Goal: Task Accomplishment & Management: Manage account settings

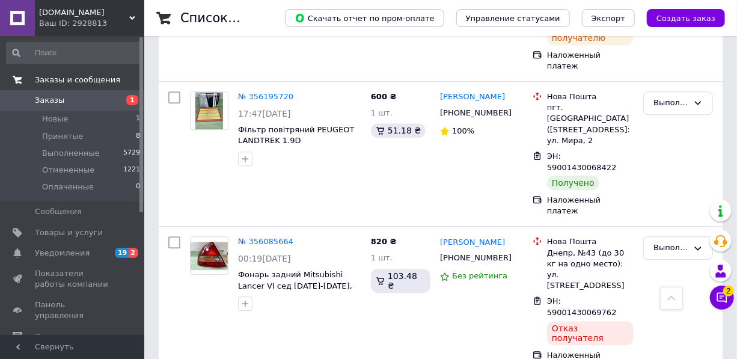
scroll to position [1366, 0]
click at [60, 79] on span "Заказы и сообщения" at bounding box center [77, 80] width 85 height 11
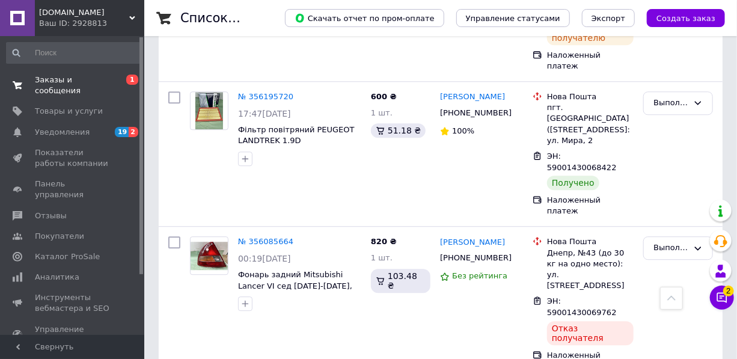
click at [63, 79] on span "Заказы и сообщения" at bounding box center [73, 86] width 76 height 22
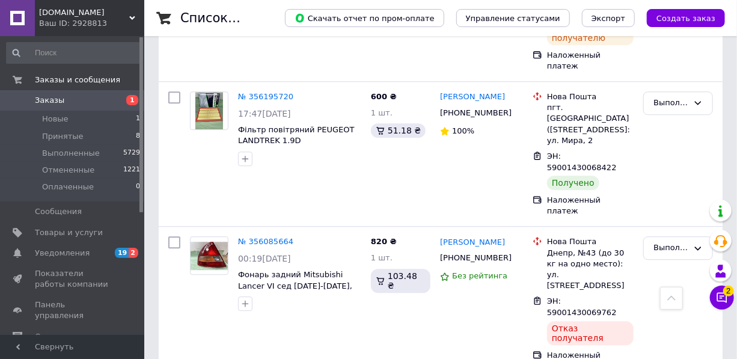
click at [55, 98] on span "Заказы" at bounding box center [49, 100] width 29 height 11
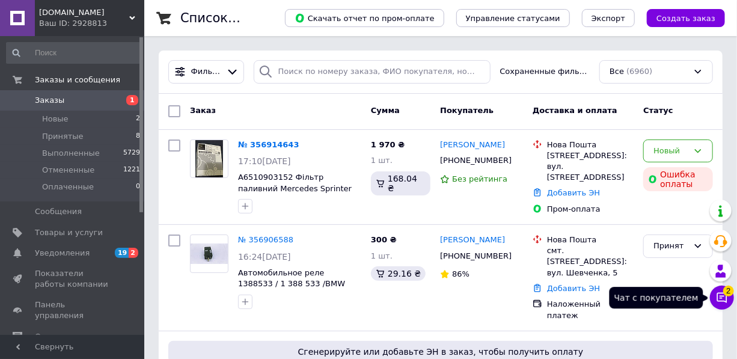
click at [727, 293] on span "2" at bounding box center [728, 291] width 11 height 11
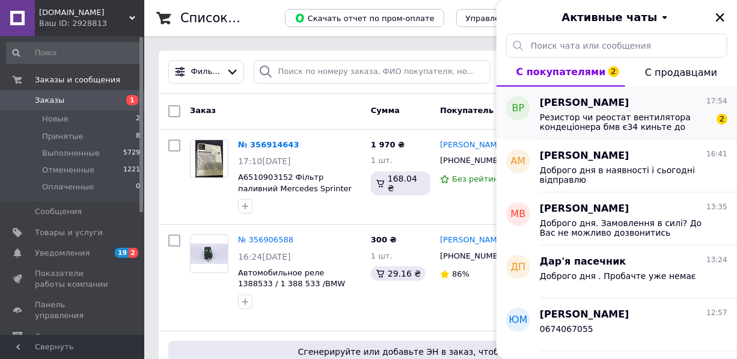
click at [566, 121] on span "Резистор чи реостат вентилятора кондеціонера бмв є34 киньте до замовлення як є …" at bounding box center [625, 121] width 171 height 19
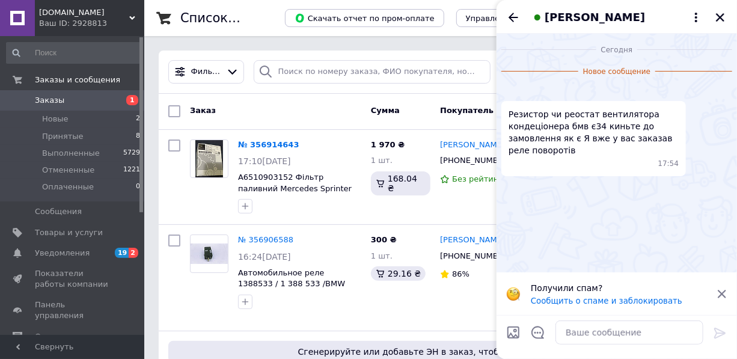
scroll to position [54, 0]
click at [511, 96] on img at bounding box center [506, 91] width 10 height 10
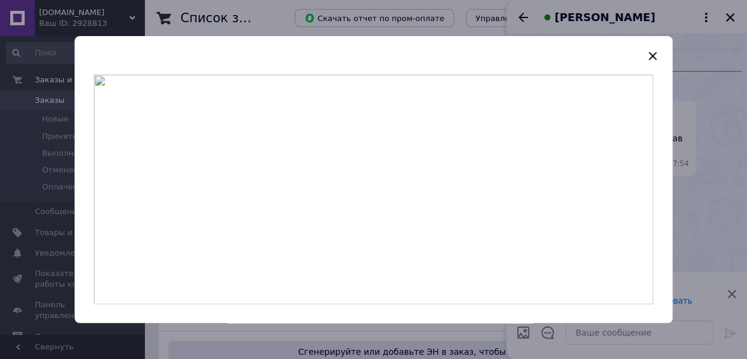
click at [379, 194] on img at bounding box center [373, 190] width 559 height 230
click at [647, 60] on icon "button" at bounding box center [652, 56] width 14 height 14
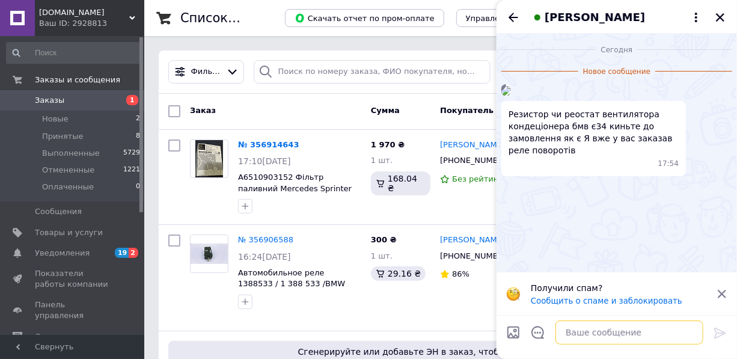
click at [588, 333] on textarea at bounding box center [629, 332] width 148 height 24
drag, startPoint x: 605, startPoint y: 325, endPoint x: 590, endPoint y: 328, distance: 15.9
click at [590, 328] on textarea at bounding box center [629, 332] width 148 height 24
type textarea "Реле відправлю а резистора немає"
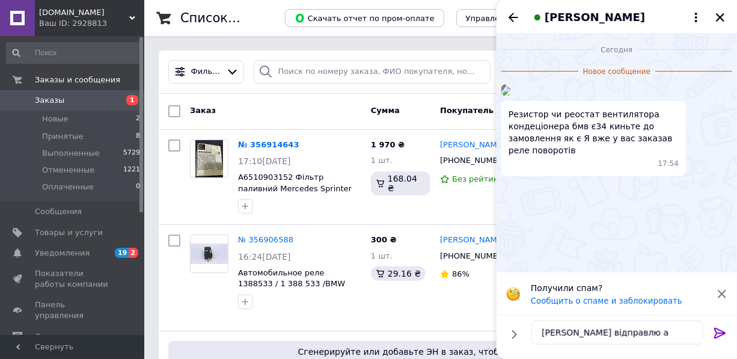
click at [715, 332] on icon at bounding box center [720, 333] width 14 height 14
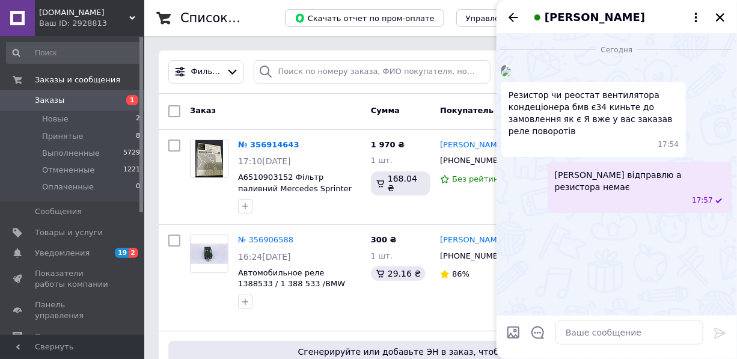
scroll to position [47, 0]
click at [716, 20] on icon "Закрыть" at bounding box center [720, 17] width 8 height 8
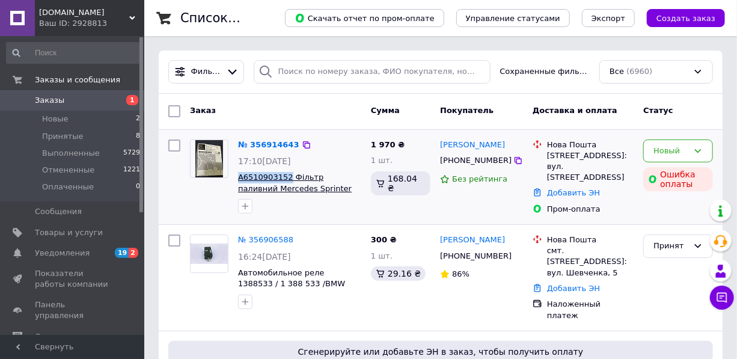
drag, startPoint x: 236, startPoint y: 173, endPoint x: 285, endPoint y: 176, distance: 49.4
click at [285, 176] on div "№ 356914643 17:10, 12.08.2025 A6510903152 Фільтр паливний Mercedes Sprinter 906…" at bounding box center [299, 177] width 133 height 84
copy span "A6510903152"
click at [63, 234] on span "Товары и услуги" at bounding box center [69, 232] width 68 height 11
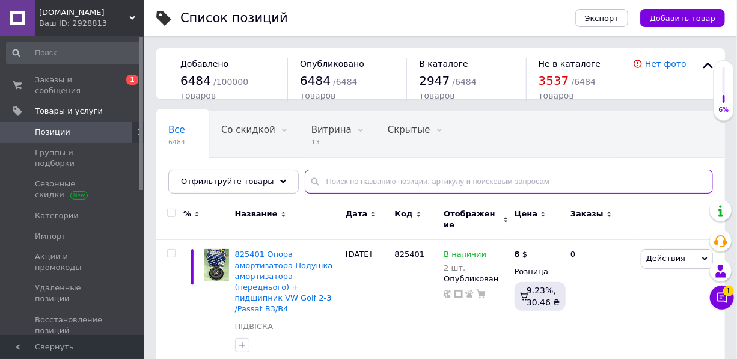
click at [377, 179] on input "text" at bounding box center [509, 182] width 408 height 24
type input "9055"
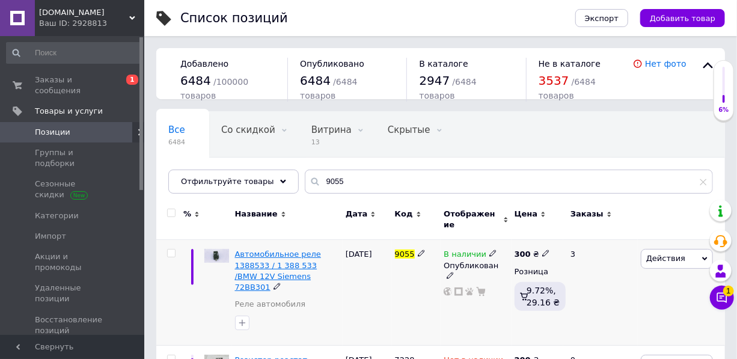
click at [268, 258] on span "Автомобильное реле 1388533 / 1 388 533 /BMW 12V Siemens 72BB301" at bounding box center [278, 270] width 86 height 42
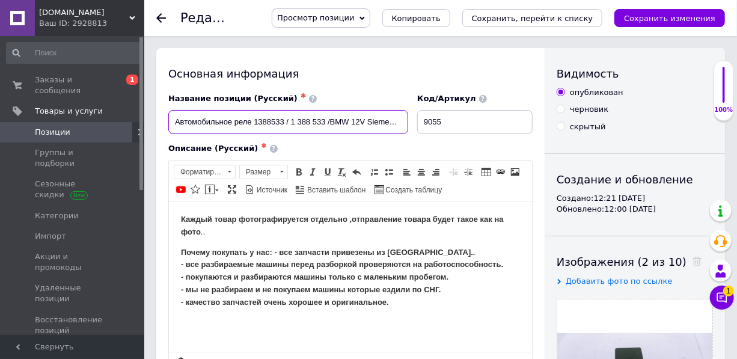
drag, startPoint x: 252, startPoint y: 118, endPoint x: 283, endPoint y: 119, distance: 30.7
click at [283, 119] on input "Автомобильное реле 1388533 / 1 388 533 /BMW 12V Siemens 72BB301" at bounding box center [288, 122] width 240 height 24
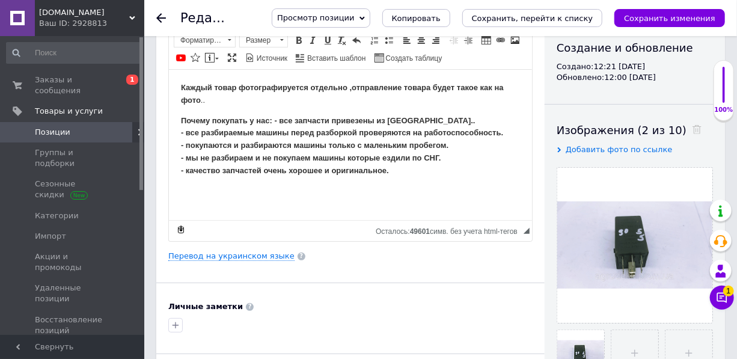
scroll to position [273, 0]
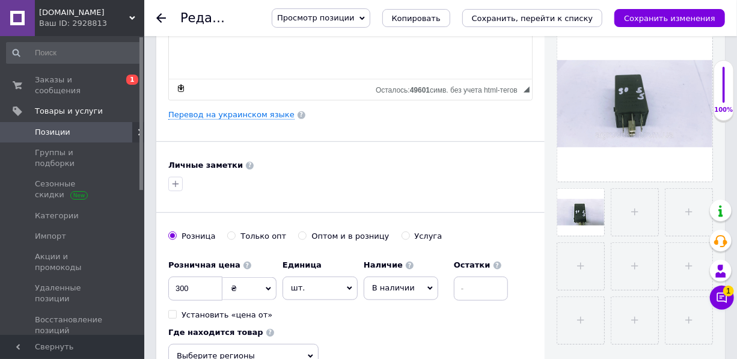
click at [420, 299] on span "В наличии" at bounding box center [401, 287] width 75 height 23
click at [385, 322] on li "Нет в наличии" at bounding box center [400, 313] width 73 height 17
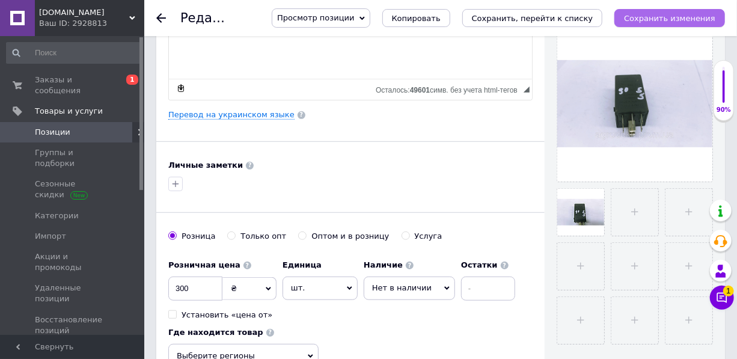
click at [679, 16] on icon "Сохранить изменения" at bounding box center [669, 18] width 91 height 9
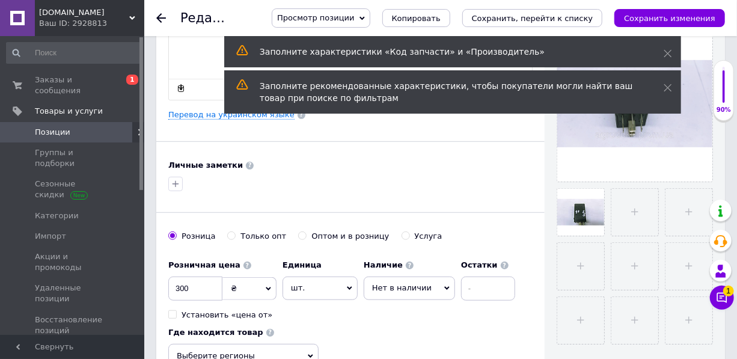
click at [46, 127] on span "Позиции" at bounding box center [52, 132] width 35 height 11
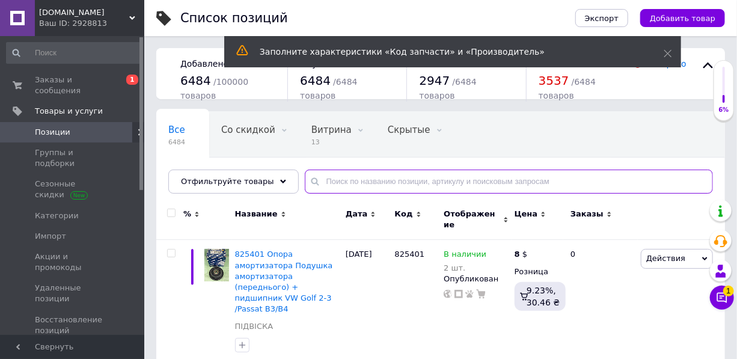
click at [354, 180] on input "text" at bounding box center [509, 182] width 408 height 24
paste input "1388533"
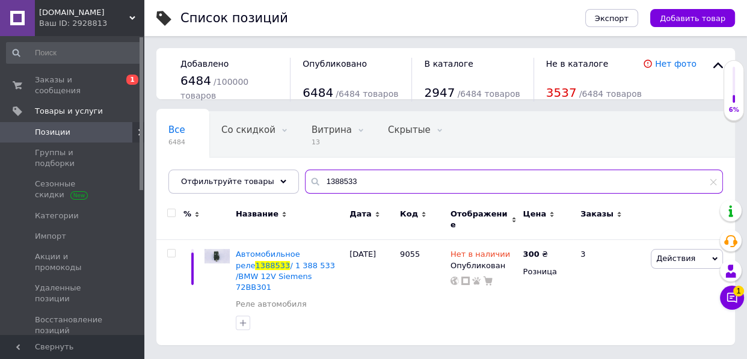
type input "1388533"
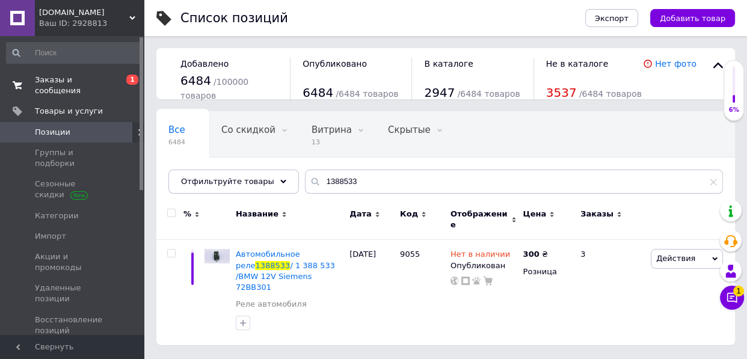
click at [66, 82] on span "Заказы и сообщения" at bounding box center [73, 86] width 76 height 22
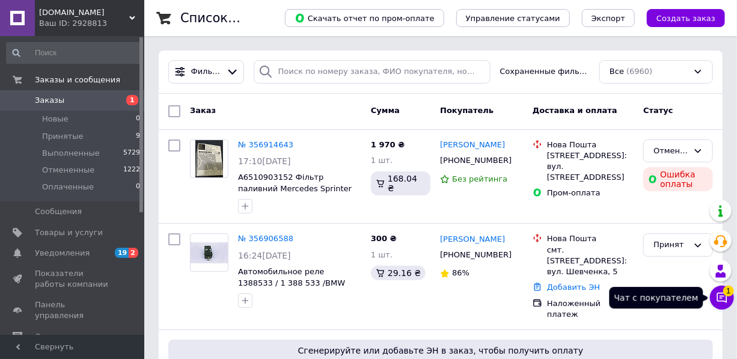
click at [725, 296] on icon at bounding box center [722, 298] width 12 height 12
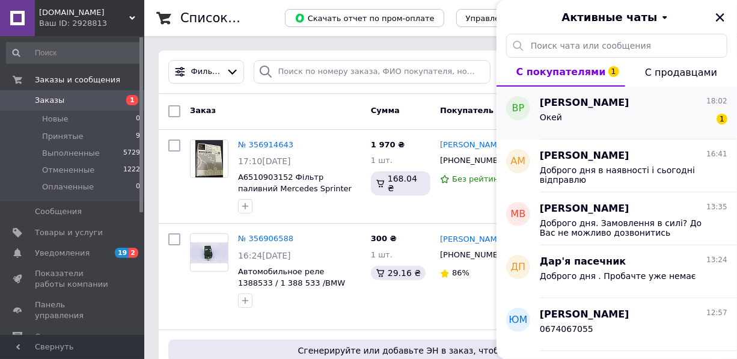
click at [581, 103] on span "[PERSON_NAME]" at bounding box center [585, 103] width 90 height 14
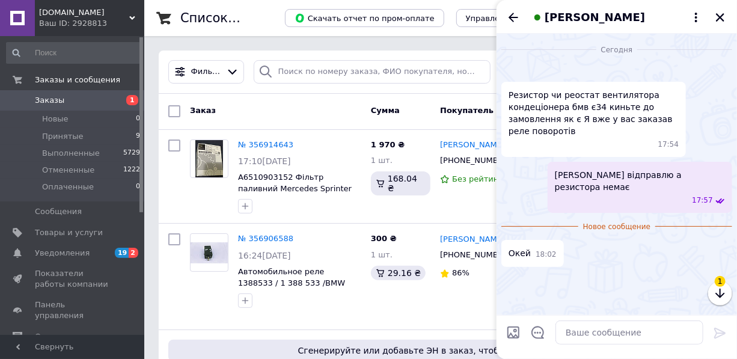
scroll to position [100, 0]
click at [721, 16] on icon "Закрыть" at bounding box center [720, 17] width 8 height 8
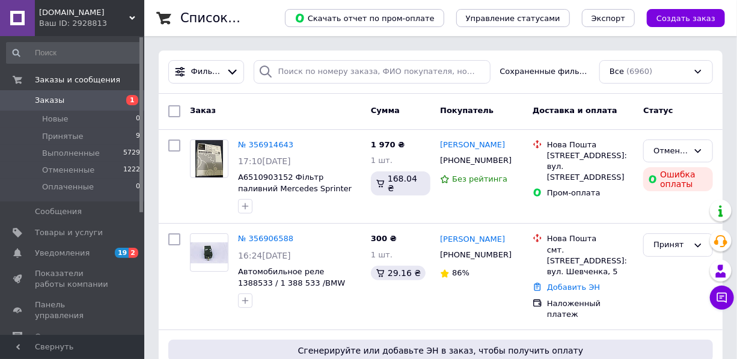
click at [38, 100] on span "Заказы" at bounding box center [49, 100] width 29 height 11
click at [132, 249] on span "2" at bounding box center [134, 253] width 10 height 10
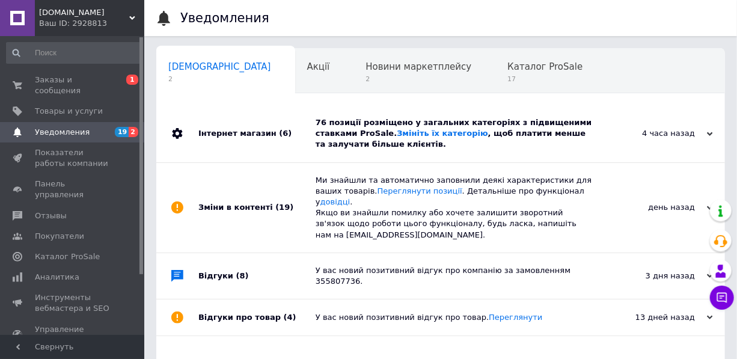
scroll to position [0, 6]
click at [56, 78] on span "Заказы и сообщения" at bounding box center [73, 86] width 76 height 22
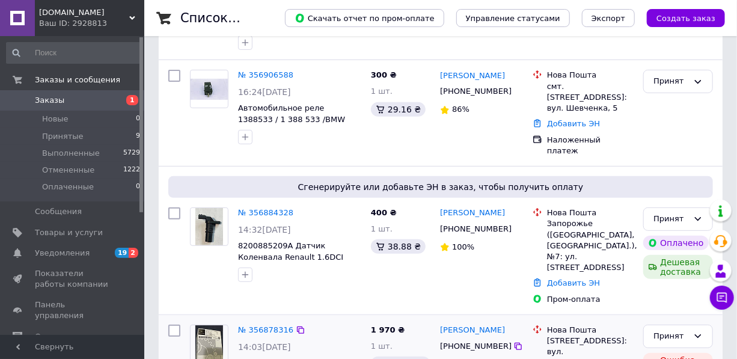
scroll to position [218, 0]
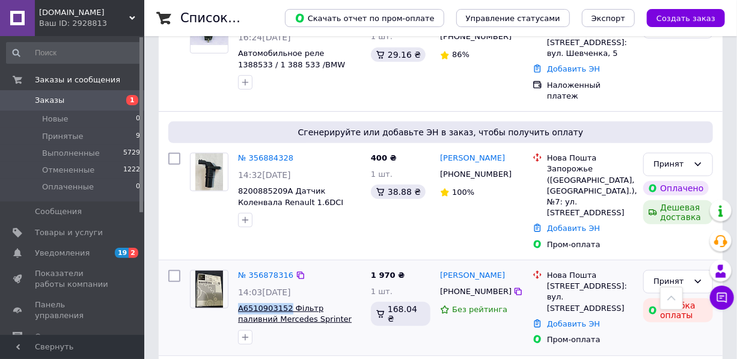
drag, startPoint x: 234, startPoint y: 286, endPoint x: 275, endPoint y: 292, distance: 40.7
click at [285, 288] on div "№ 356878316 14:03, 12.08.2025 A6510903152 Фільтр паливний Mercedes Sprinter 906…" at bounding box center [299, 307] width 133 height 84
copy span "A6510903152"
click at [242, 304] on span "A6510903152 Фільтр паливний Mercedes Sprinter 906 2.2CDI OM651 (з датчиком) Mer…" at bounding box center [295, 330] width 114 height 53
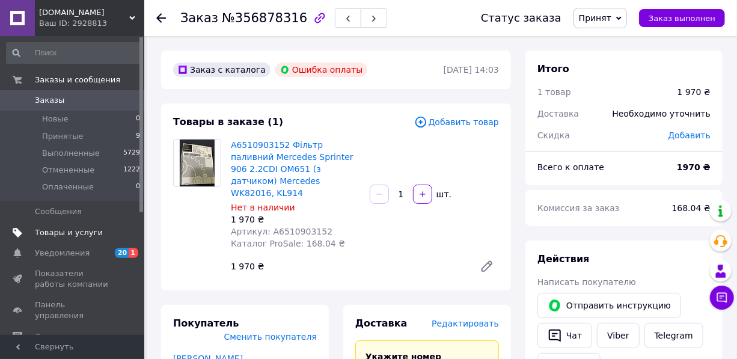
click at [80, 229] on span "Товары и услуги" at bounding box center [69, 232] width 68 height 11
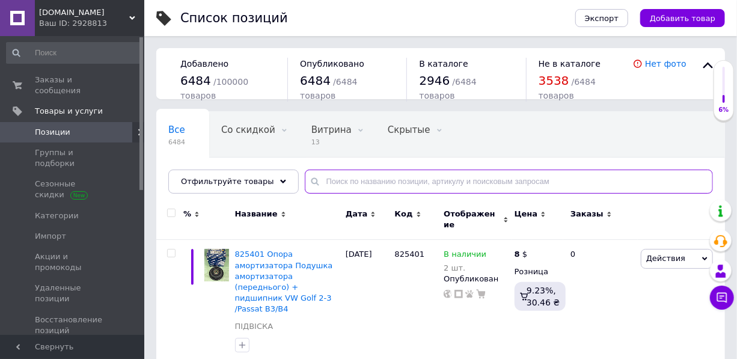
click at [316, 182] on input "text" at bounding box center [509, 182] width 408 height 24
paste input "036906031M"
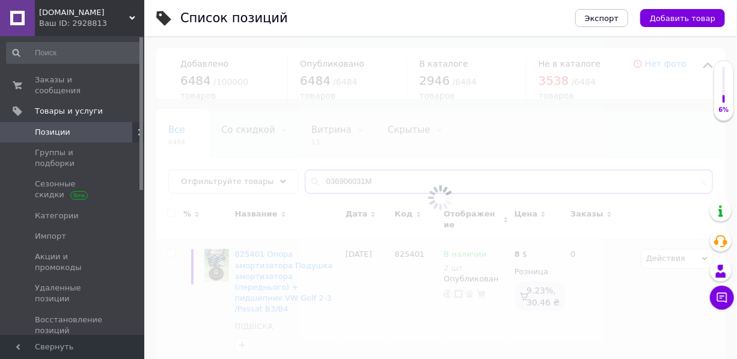
type input "036906031M"
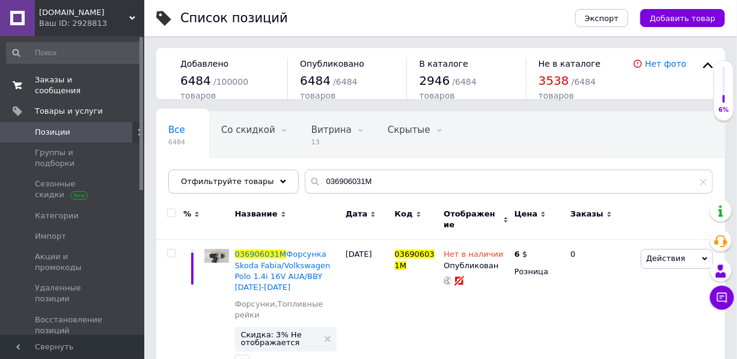
click at [54, 80] on span "Заказы и сообщения" at bounding box center [73, 86] width 76 height 22
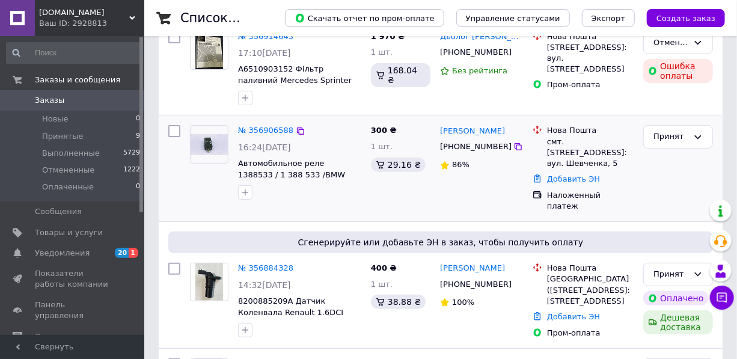
scroll to position [109, 0]
click at [268, 126] on link "№ 356906588" at bounding box center [265, 129] width 55 height 9
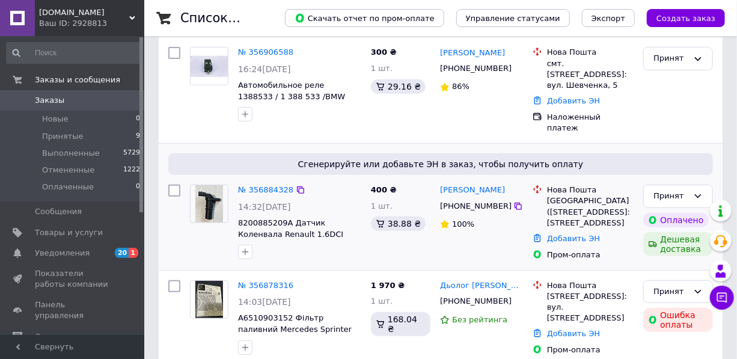
scroll to position [218, 0]
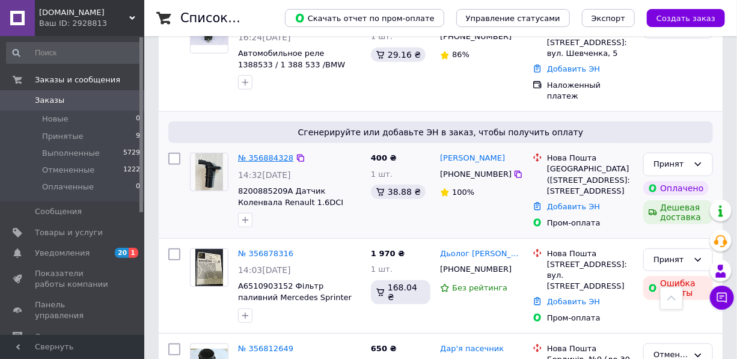
click at [263, 153] on link "№ 356884328" at bounding box center [265, 157] width 55 height 9
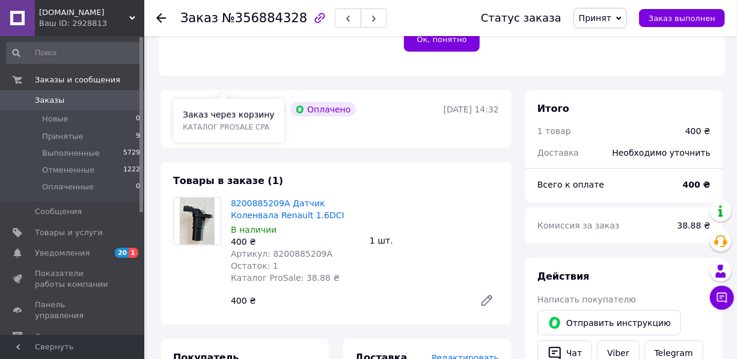
scroll to position [382, 0]
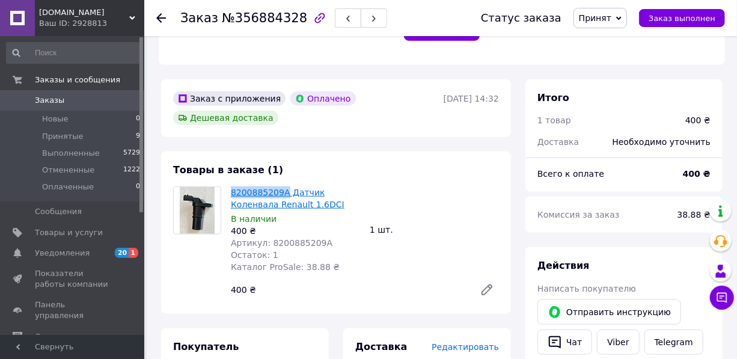
drag, startPoint x: 228, startPoint y: 163, endPoint x: 280, endPoint y: 168, distance: 51.3
click at [280, 184] on div "8200885209A Датчик Коленвала Renault 1.6DCI В наличии 400 ₴ Артикул: 8200885209…" at bounding box center [295, 229] width 139 height 91
copy link "8200885209A"
click at [65, 227] on span "Товары и услуги" at bounding box center [69, 232] width 68 height 11
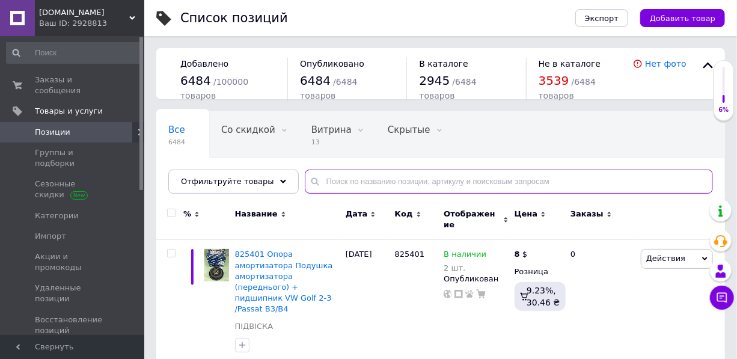
click at [335, 184] on input "text" at bounding box center [509, 182] width 408 height 24
paste input "8200885209A"
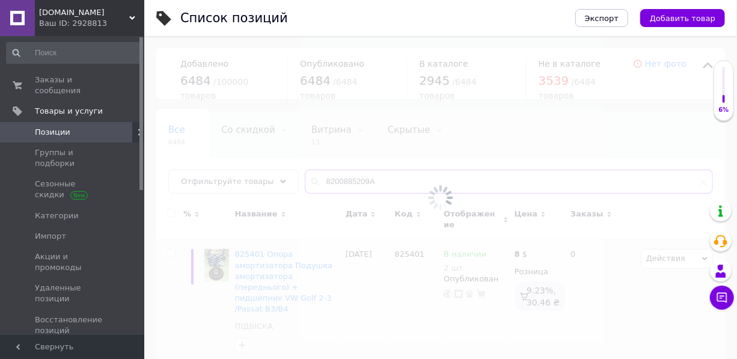
type input "8200885209A"
